Goal: Obtain resource: Download file/media

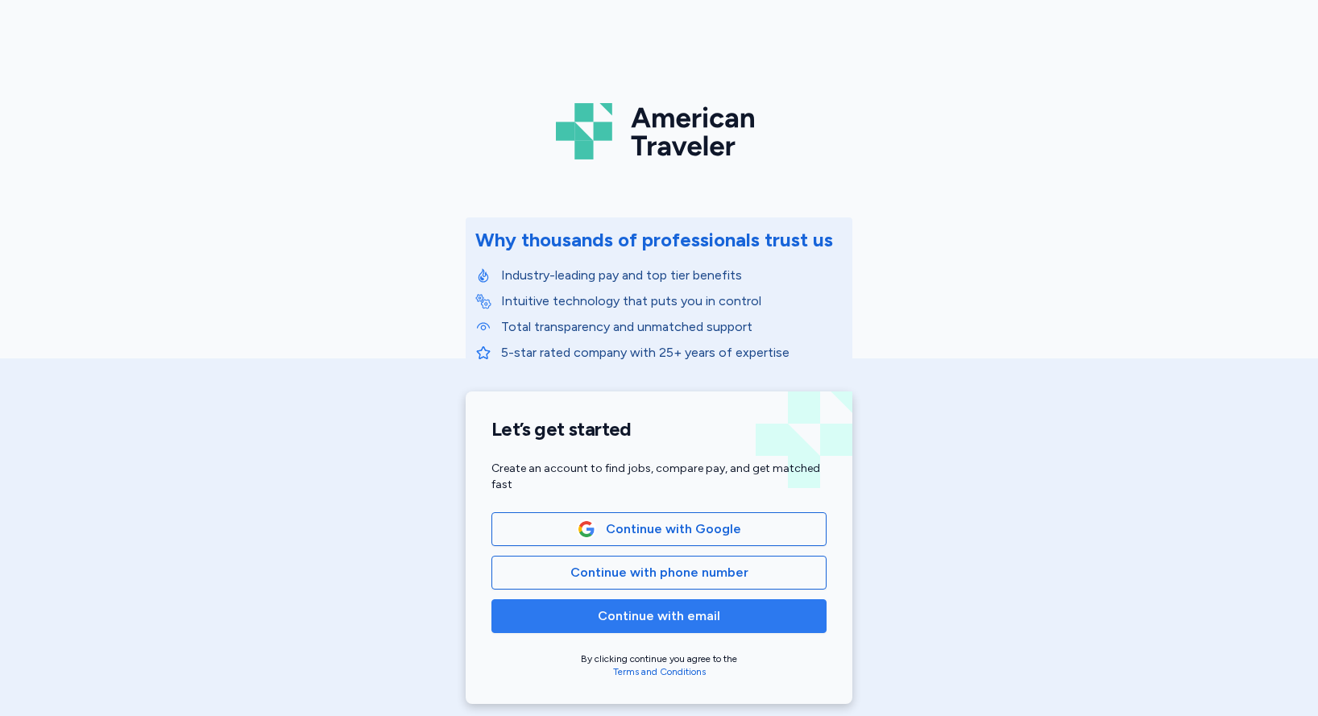
click at [640, 616] on span "Continue with email" at bounding box center [659, 616] width 122 height 19
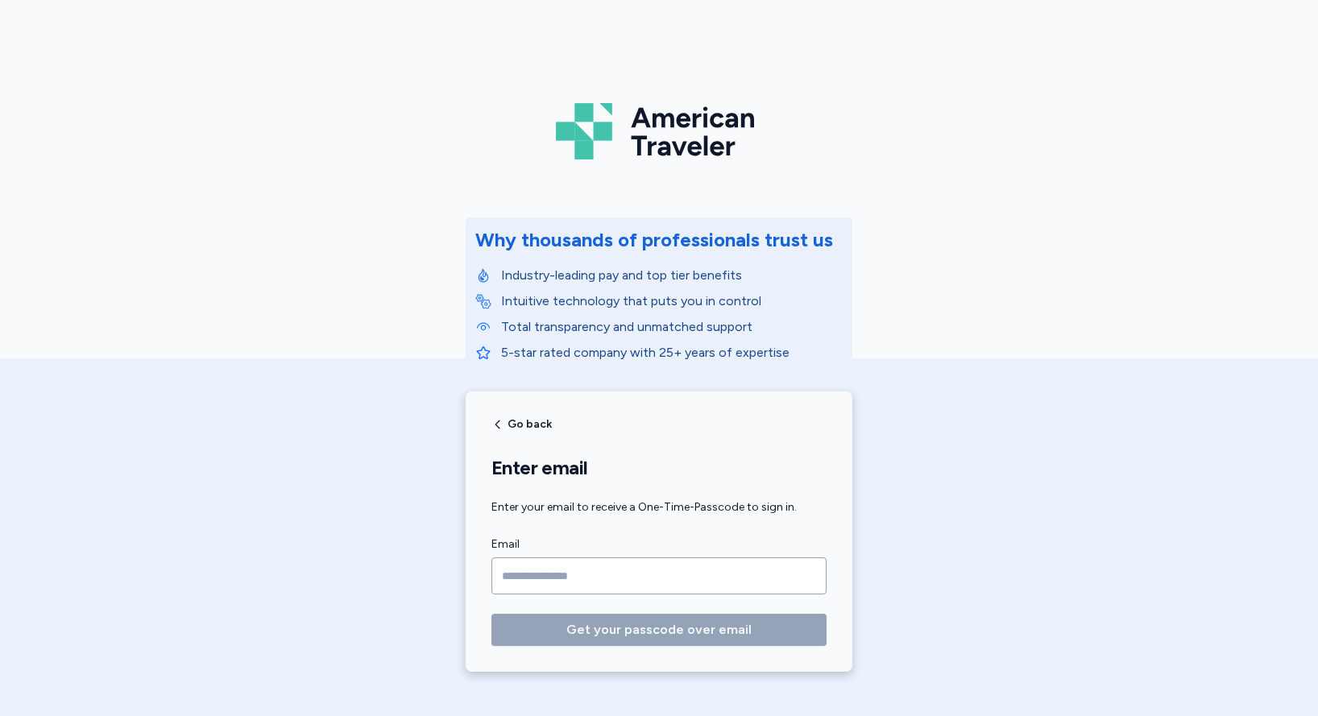
click at [667, 575] on input "Email" at bounding box center [659, 576] width 335 height 37
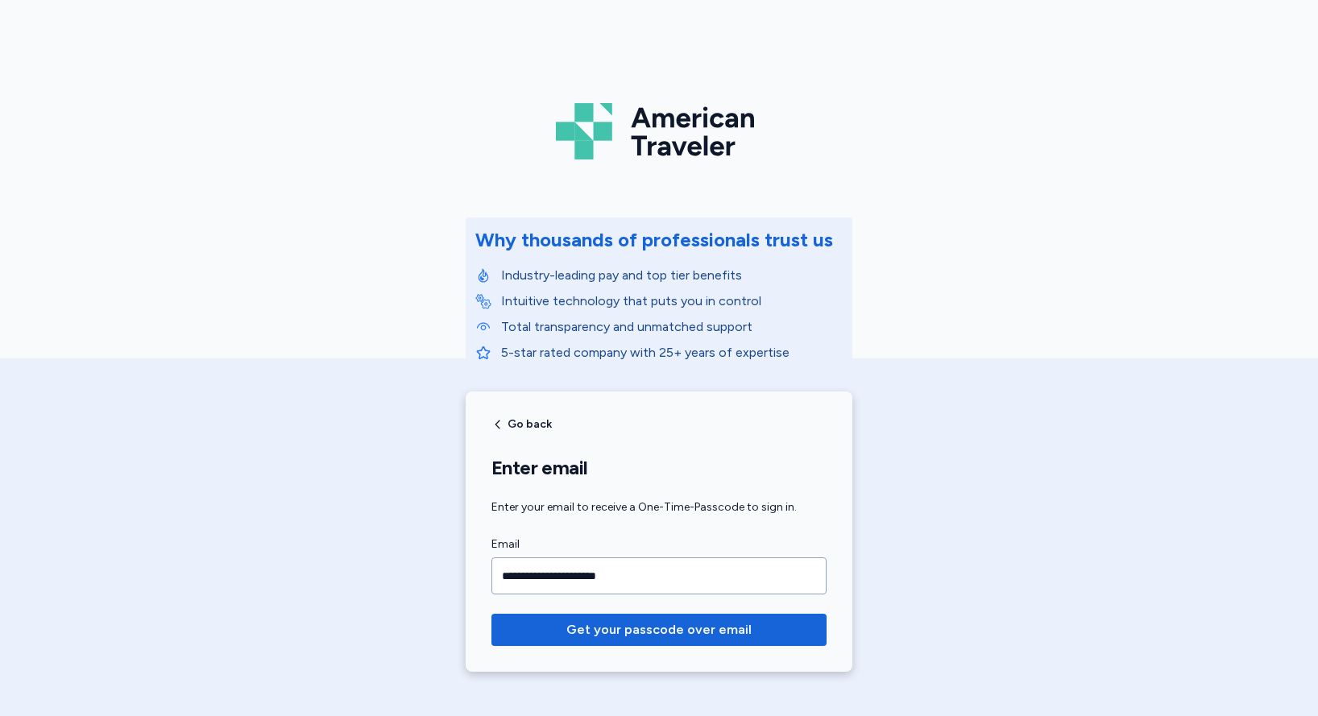
type input "**********"
click at [492, 614] on button "Get your passcode over email" at bounding box center [659, 630] width 335 height 32
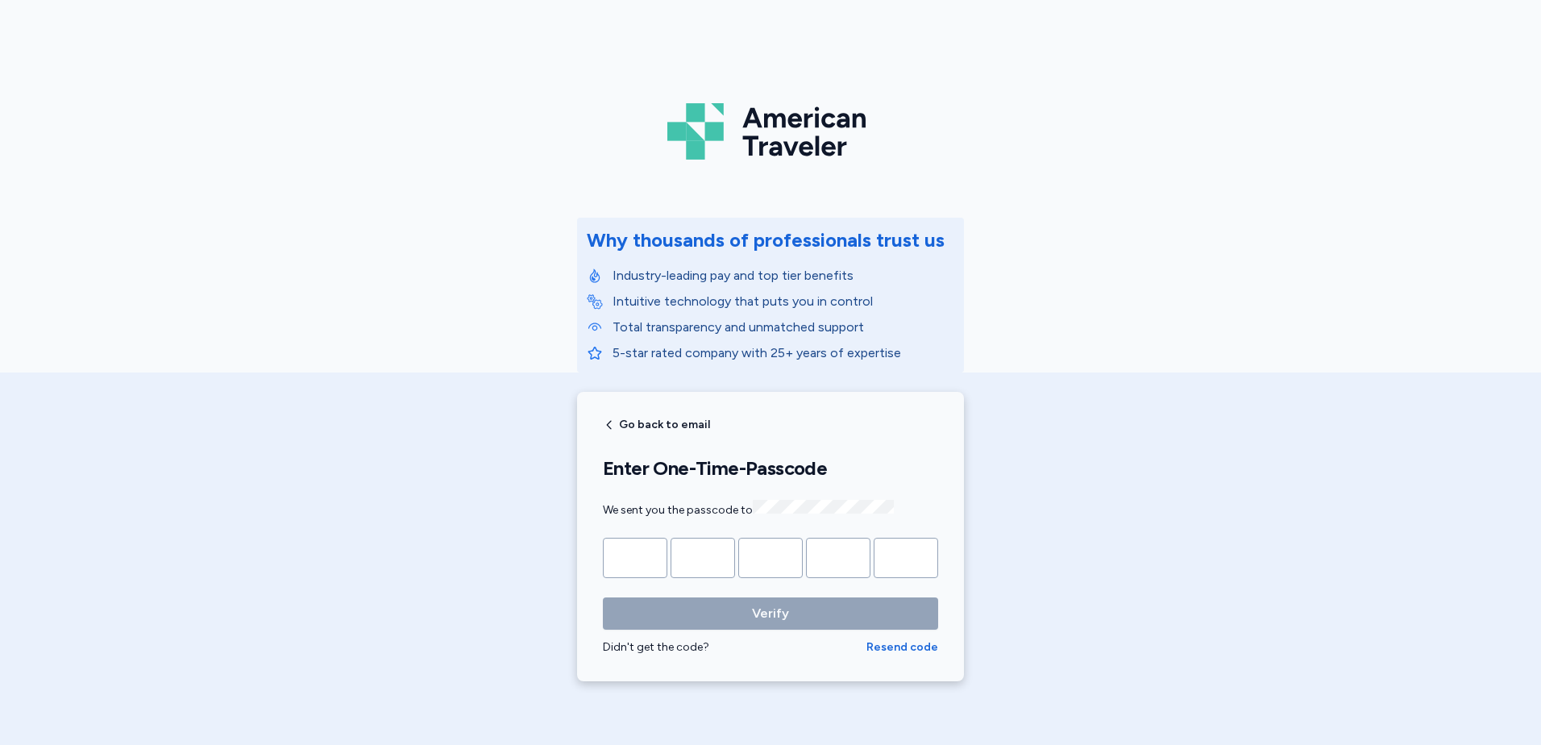
click at [632, 554] on input "Please enter OTP character 1" at bounding box center [635, 557] width 64 height 40
type input "*"
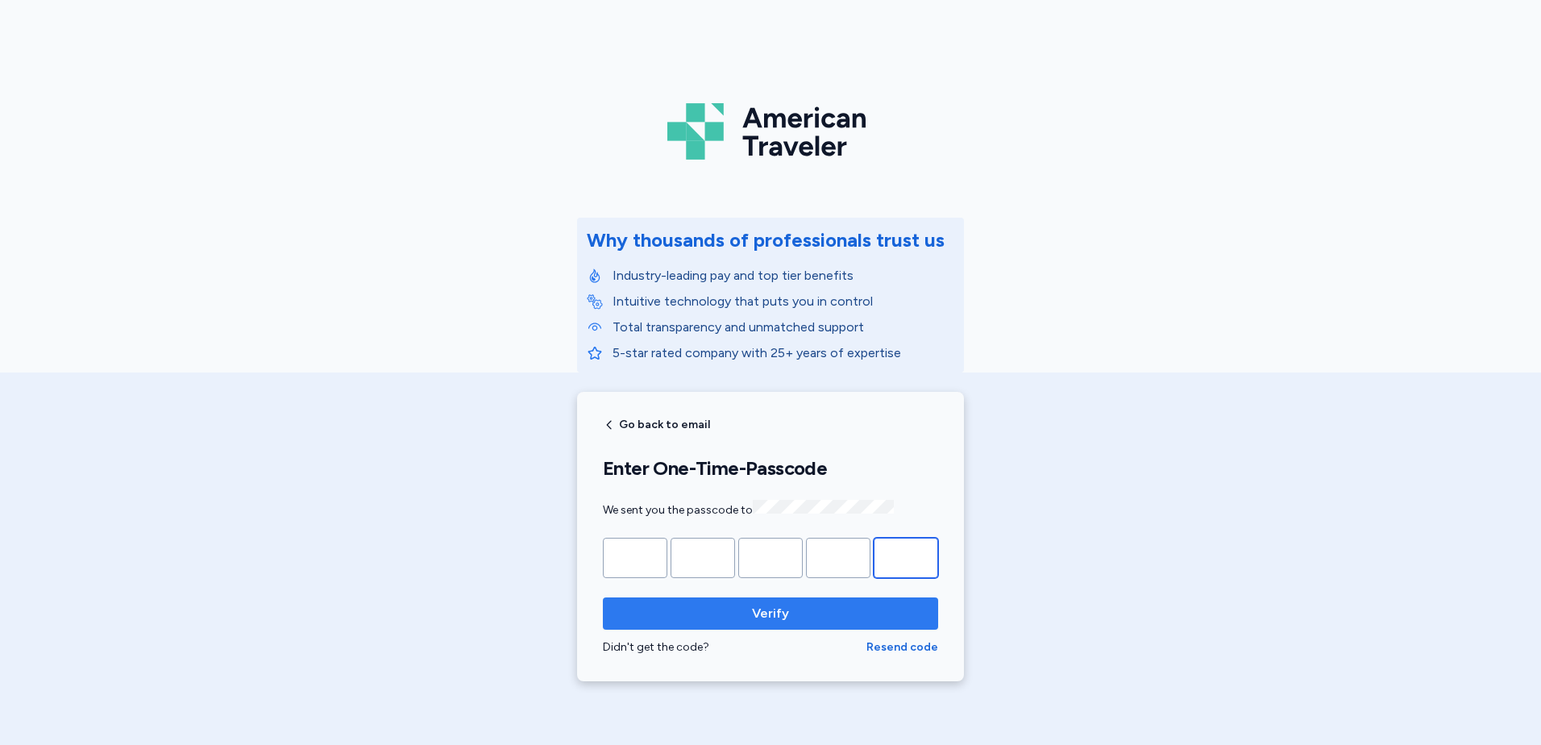
type input "*"
click at [777, 604] on span "Verify" at bounding box center [770, 613] width 37 height 19
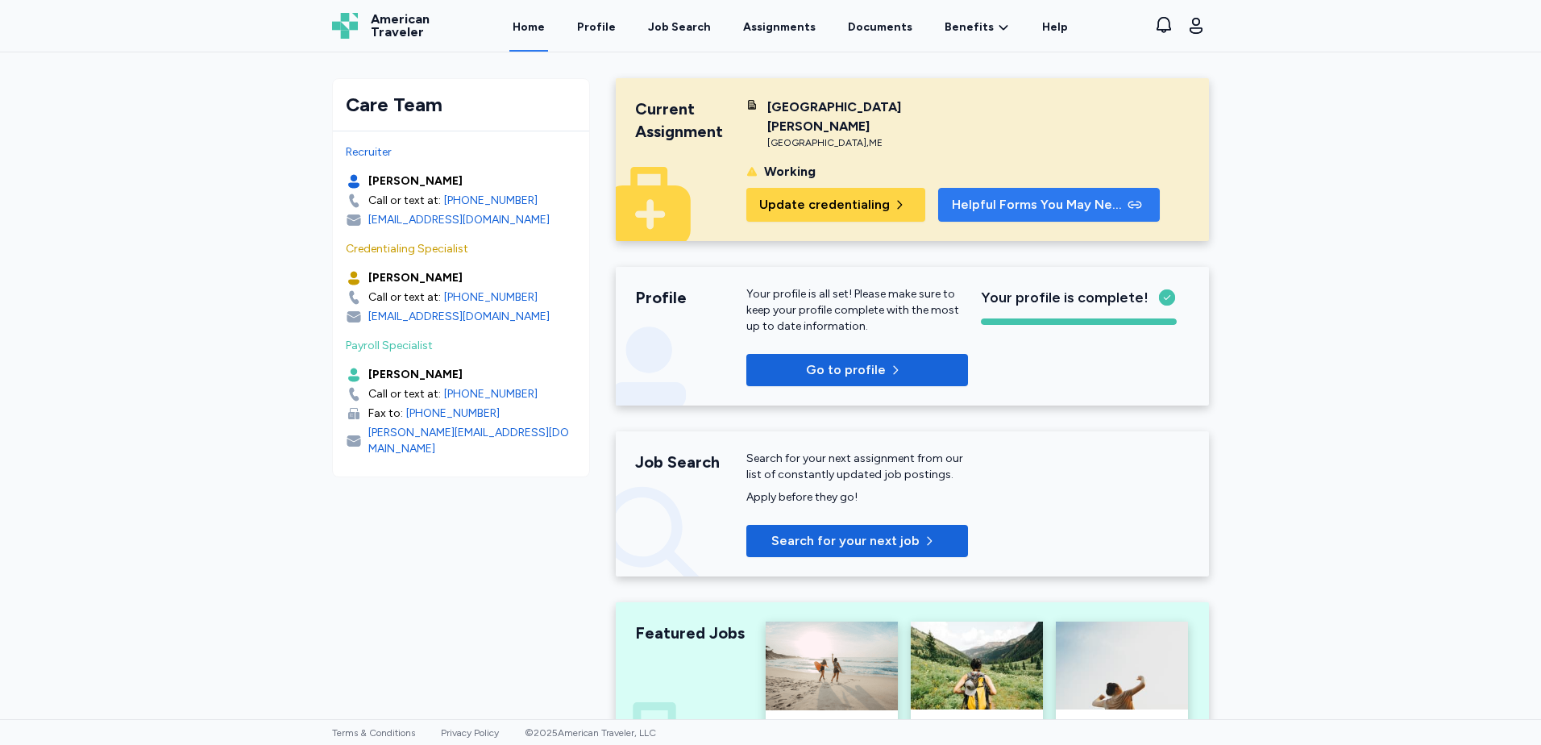
click at [993, 195] on span "Helpful Forms You May Need" at bounding box center [1038, 204] width 172 height 19
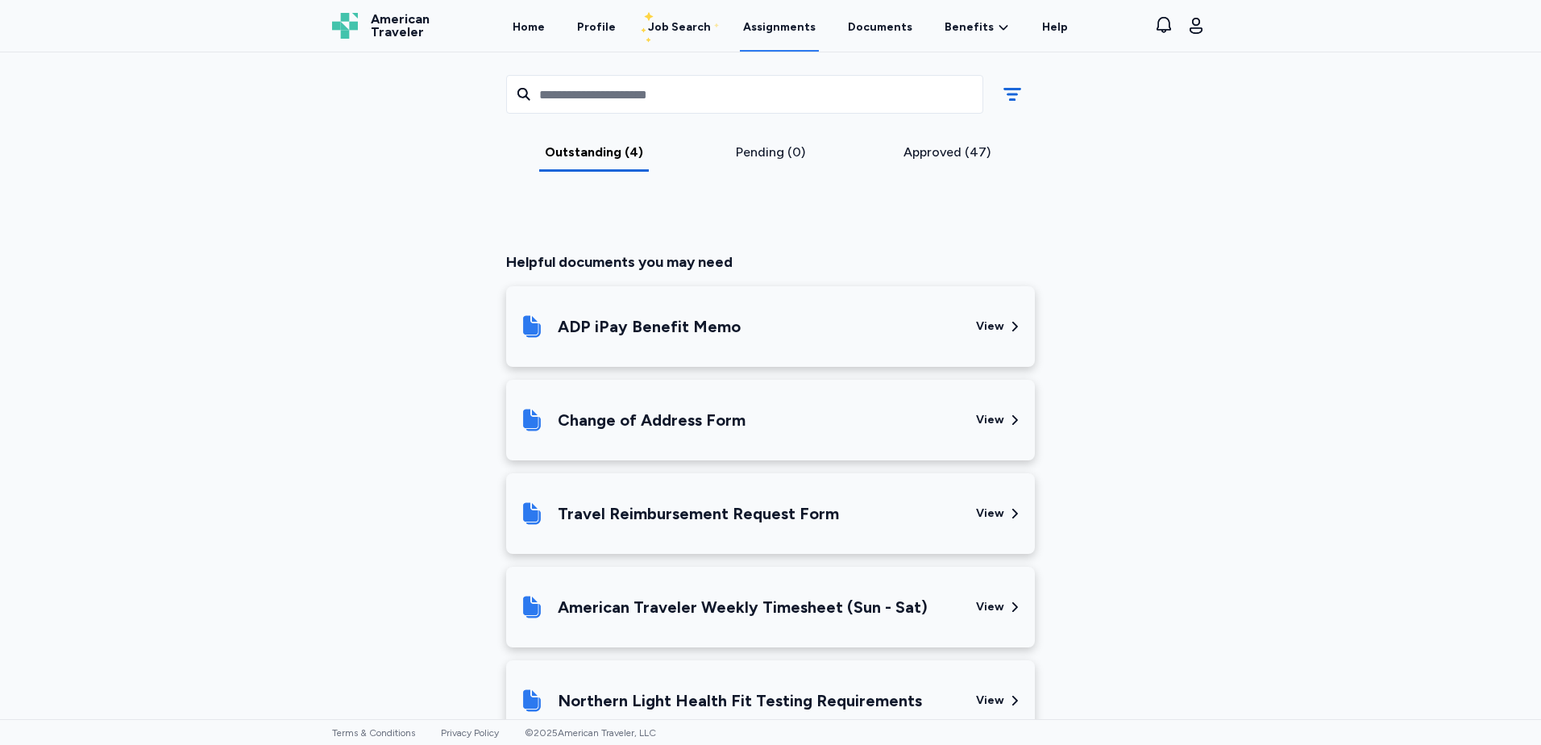
scroll to position [733, 0]
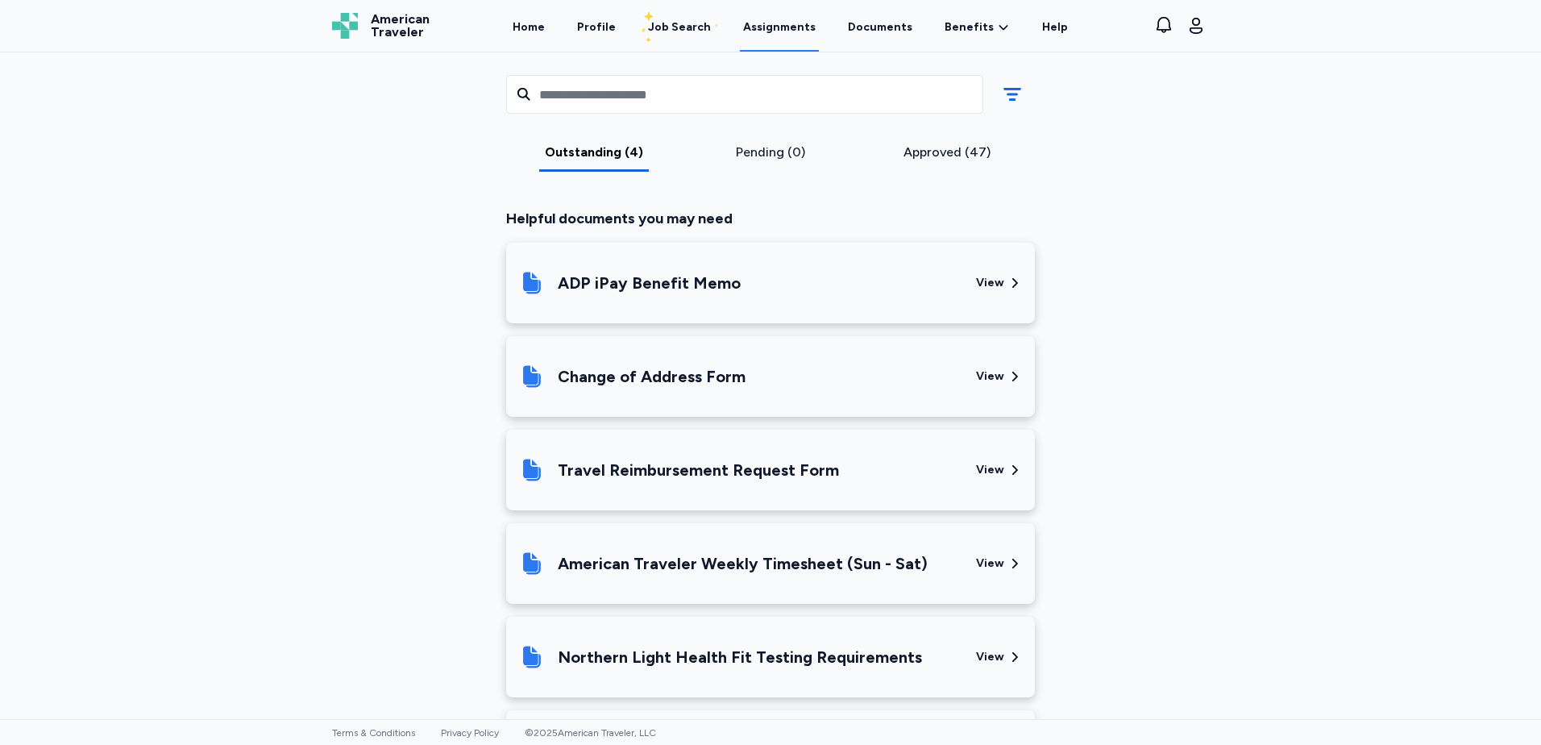
click at [988, 471] on div "View" at bounding box center [990, 470] width 28 height 16
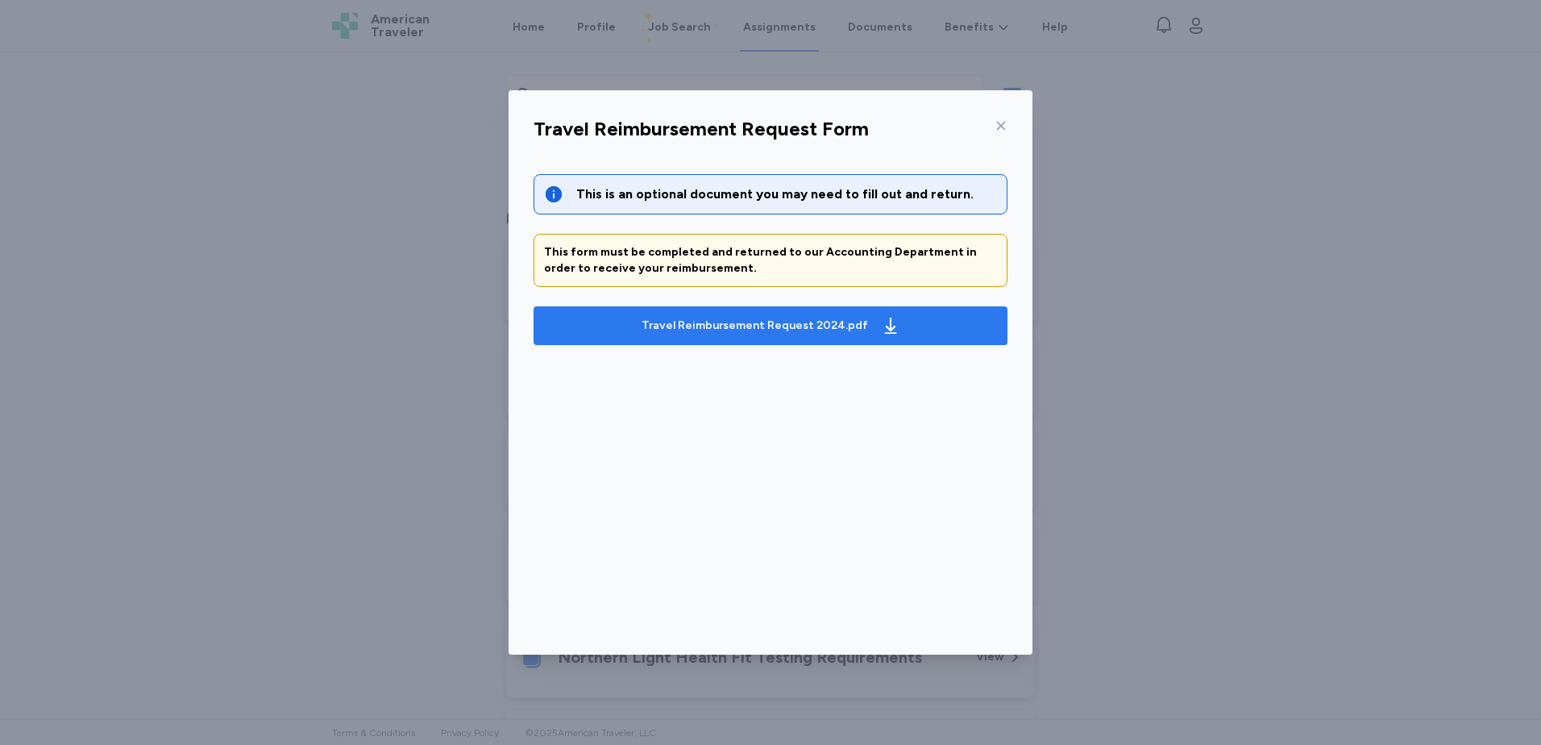
click at [826, 334] on div "Travel Reimbursement Request 2024.pdf" at bounding box center [770, 326] width 265 height 26
click at [997, 123] on icon at bounding box center [1000, 125] width 13 height 13
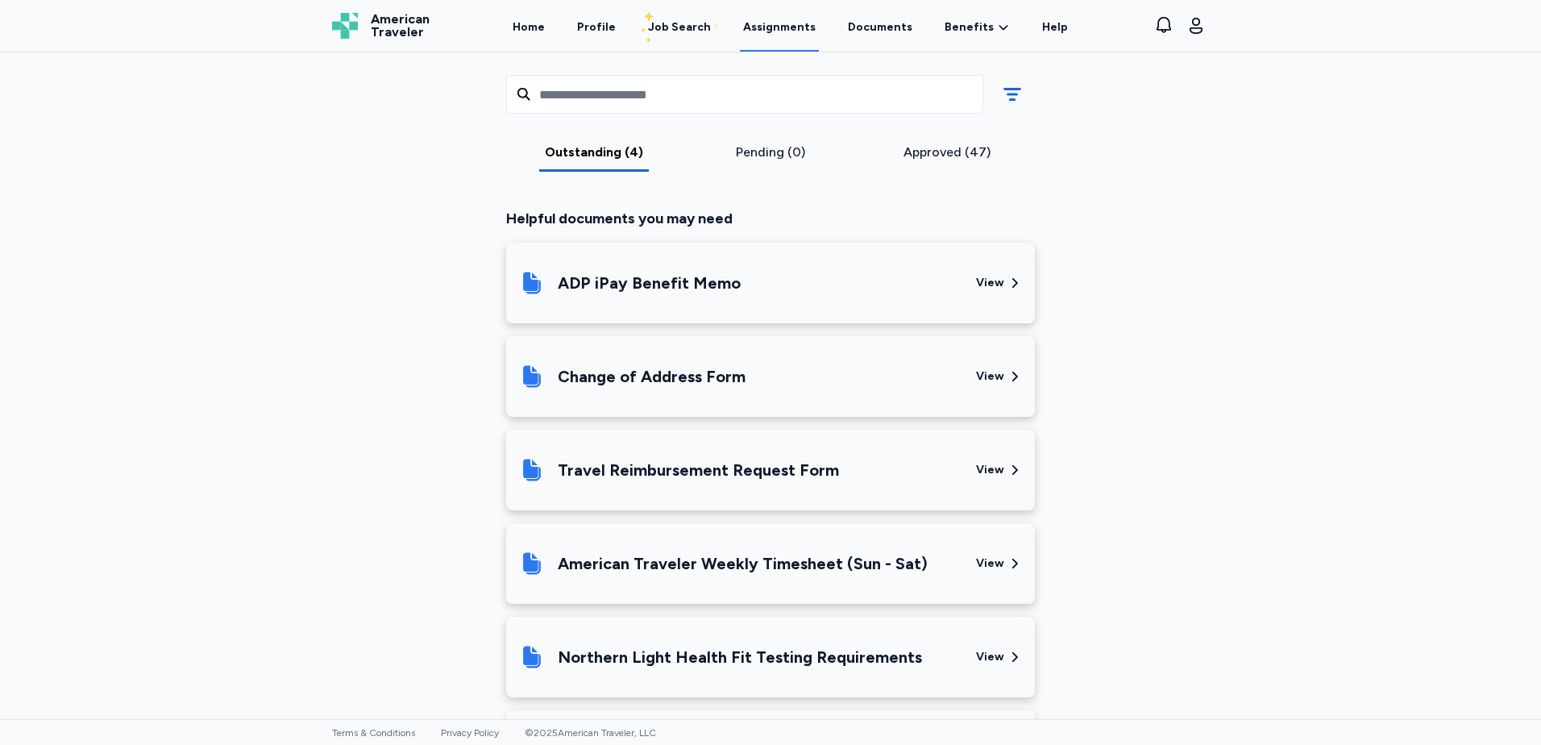
click at [806, 567] on div "American Traveler Weekly Timesheet (Sun - Sat)" at bounding box center [743, 563] width 370 height 23
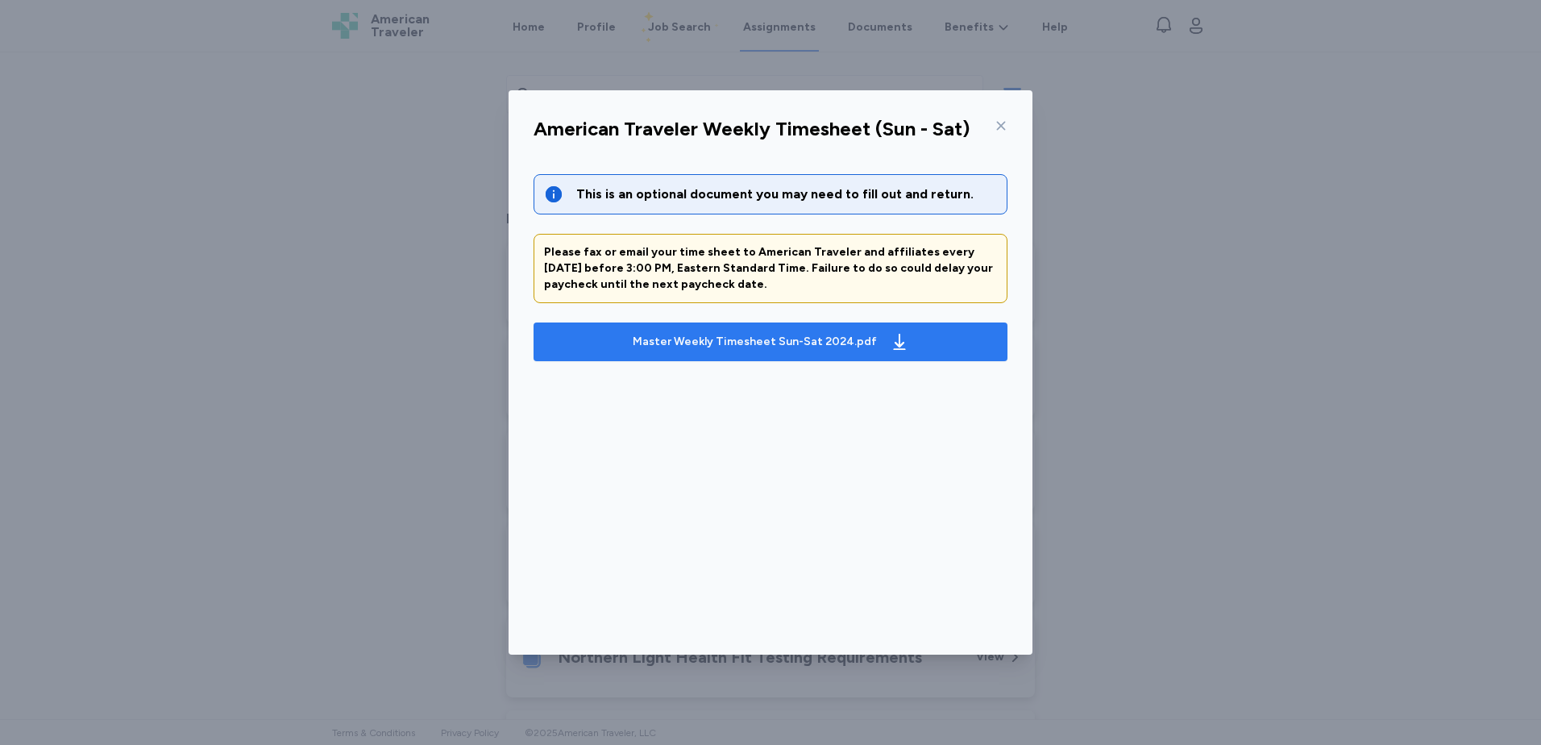
click at [857, 342] on div "Master Weekly Timesheet Sun-Sat 2024.pdf" at bounding box center [755, 342] width 244 height 16
